Goal: Task Accomplishment & Management: Use online tool/utility

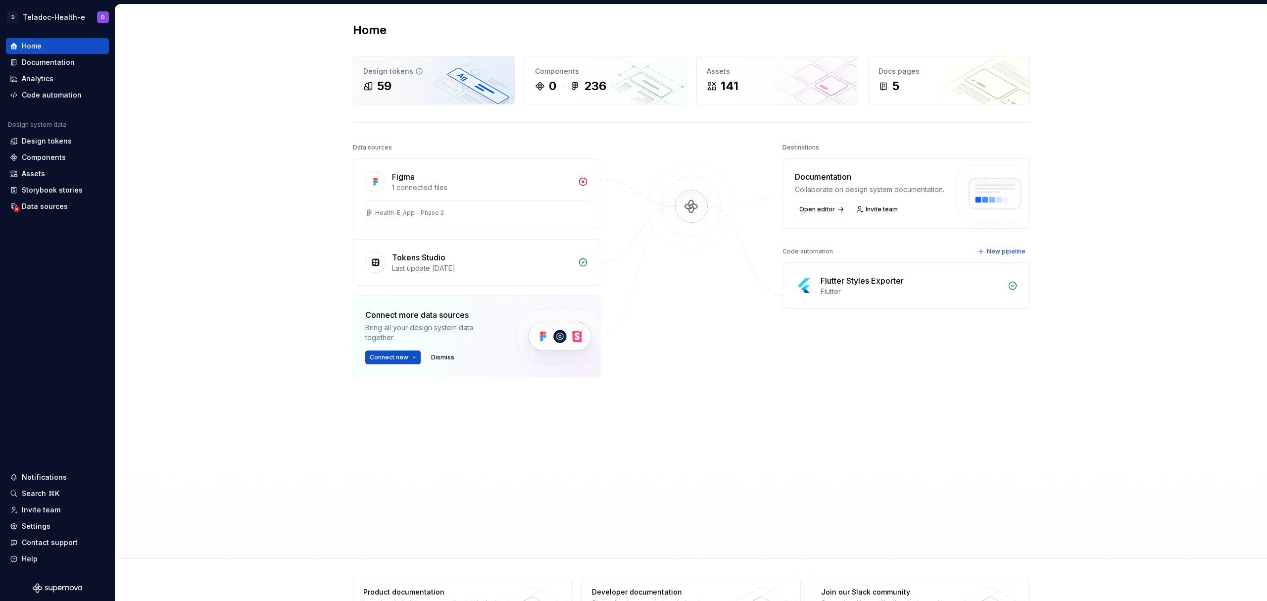
click at [438, 79] on div "59" at bounding box center [433, 86] width 141 height 16
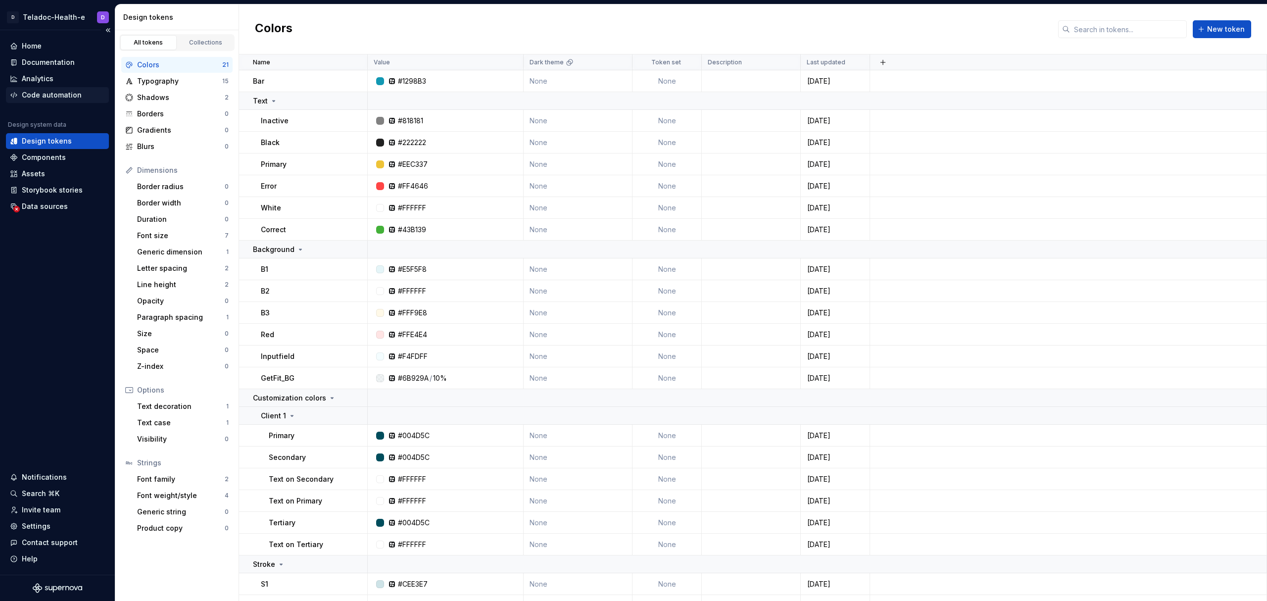
click at [48, 92] on div "Code automation" at bounding box center [52, 95] width 60 height 10
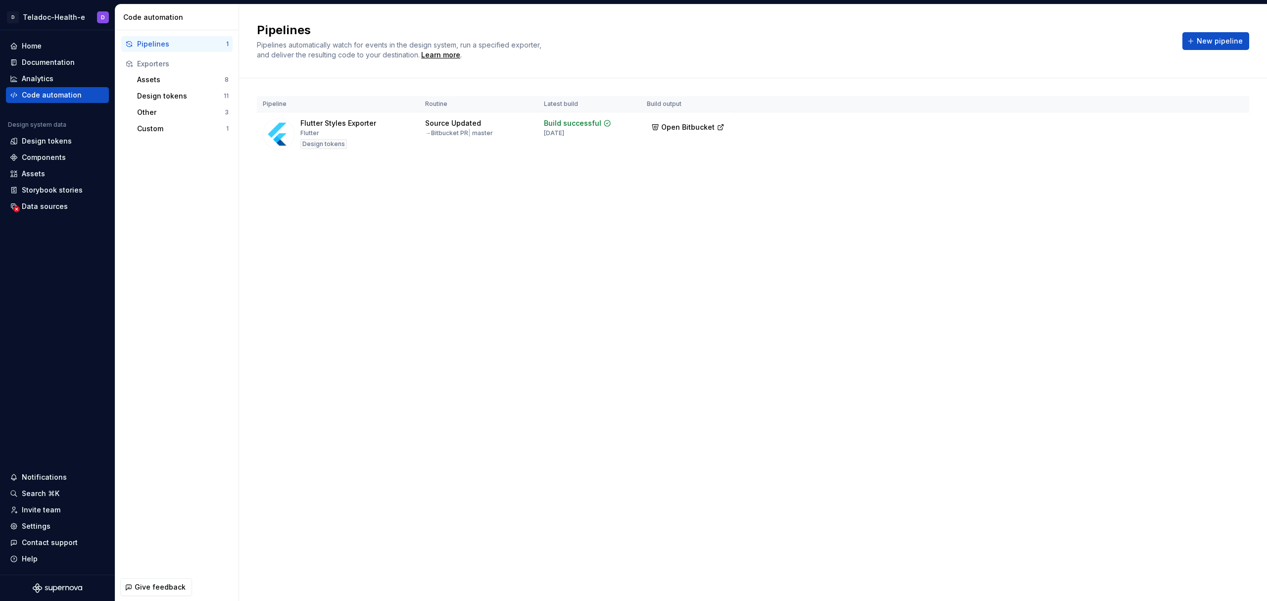
drag, startPoint x: 364, startPoint y: 159, endPoint x: 380, endPoint y: 165, distance: 16.9
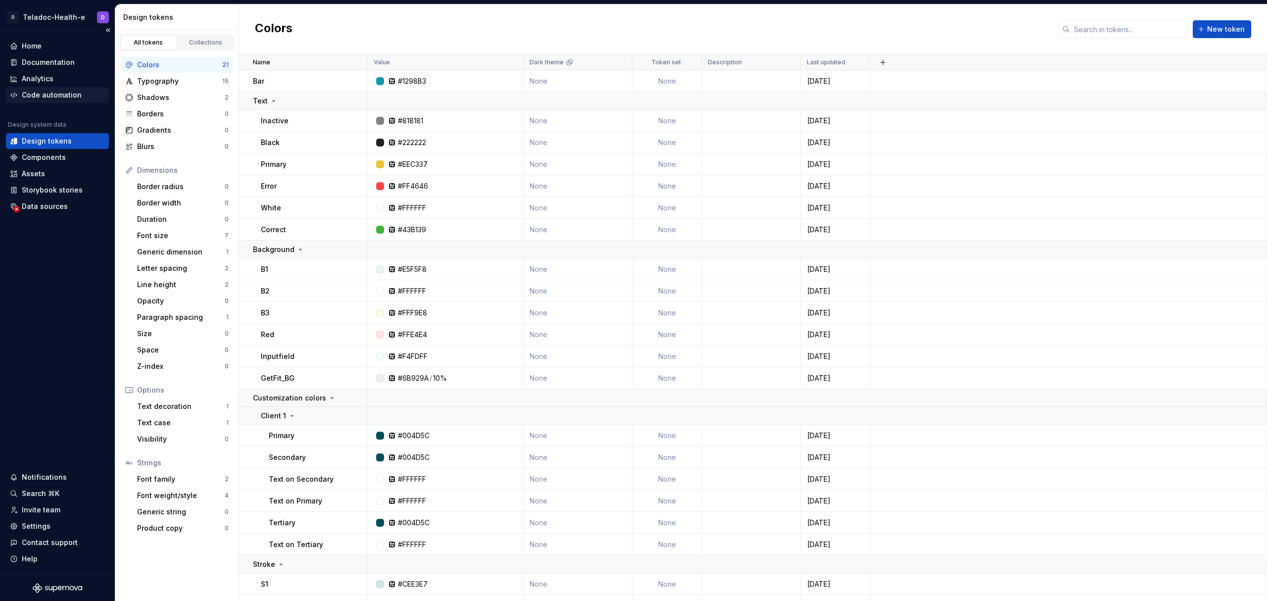
click at [50, 97] on div "Code automation" at bounding box center [52, 95] width 60 height 10
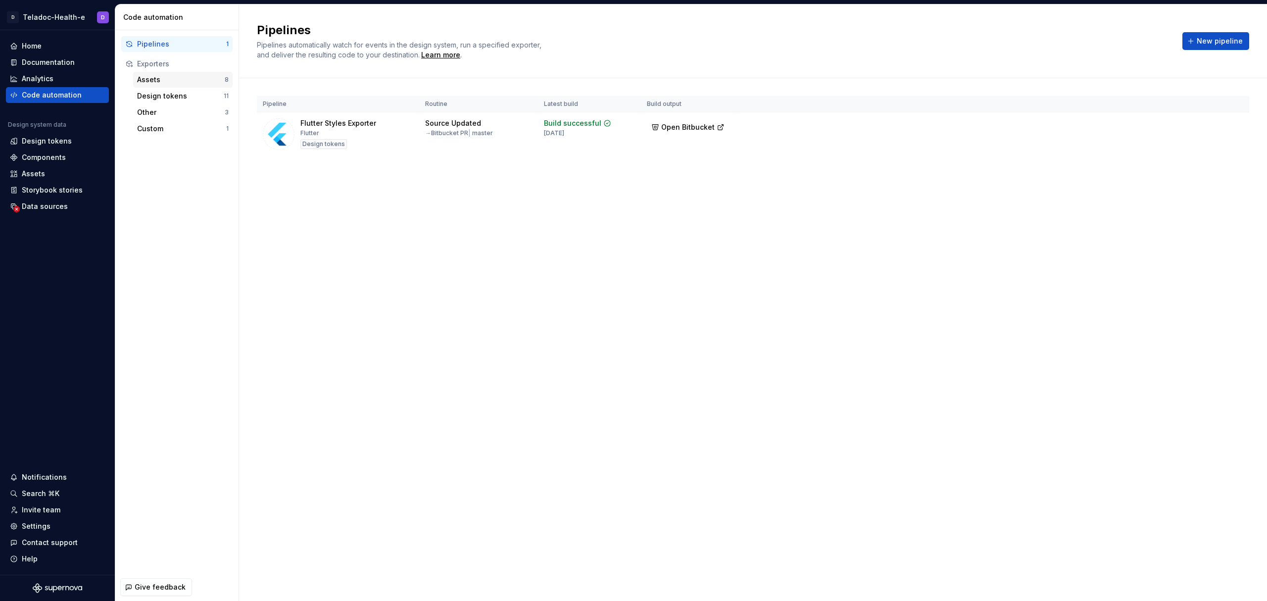
click at [167, 86] on div "Assets 8" at bounding box center [182, 80] width 99 height 16
click at [674, 127] on span "Open Bitbucket" at bounding box center [687, 127] width 53 height 10
